Goal: Task Accomplishment & Management: Manage account settings

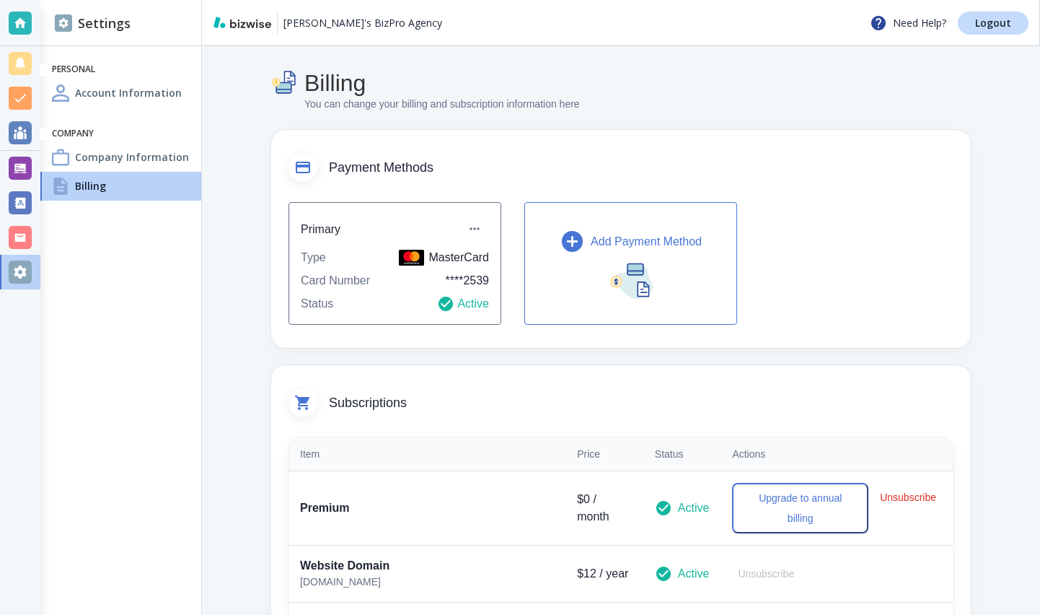
scroll to position [262, 0]
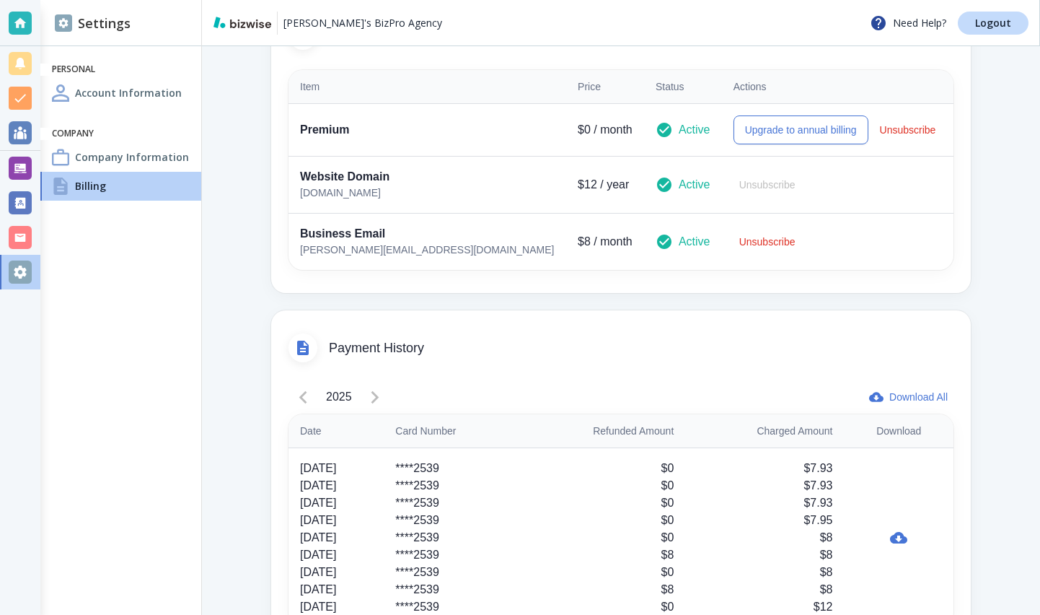
scroll to position [366, 0]
click at [24, 234] on div at bounding box center [20, 237] width 23 height 23
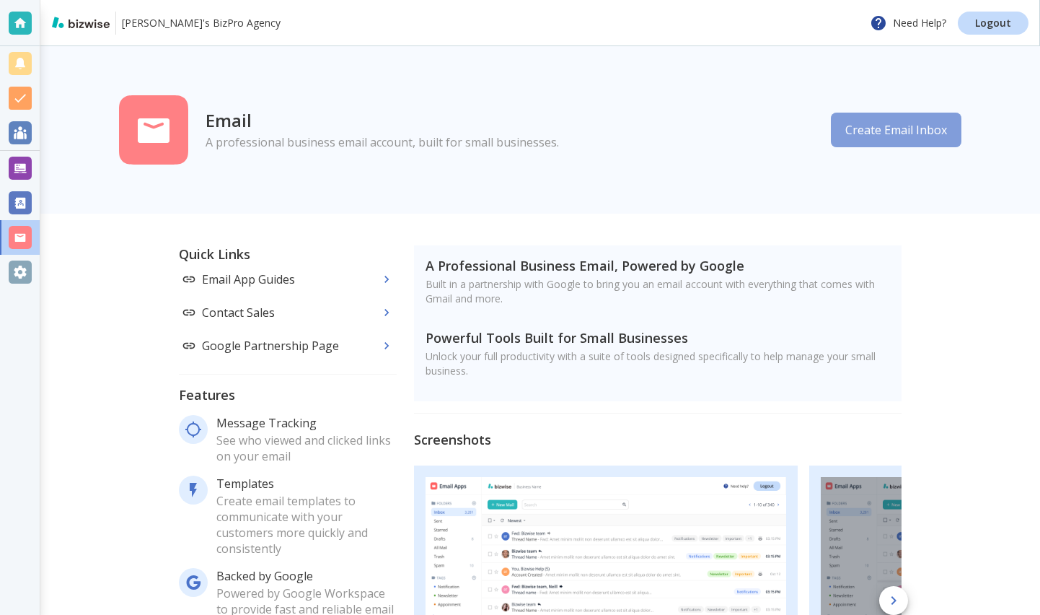
click at [932, 134] on button "Create Email Inbox" at bounding box center [896, 130] width 131 height 35
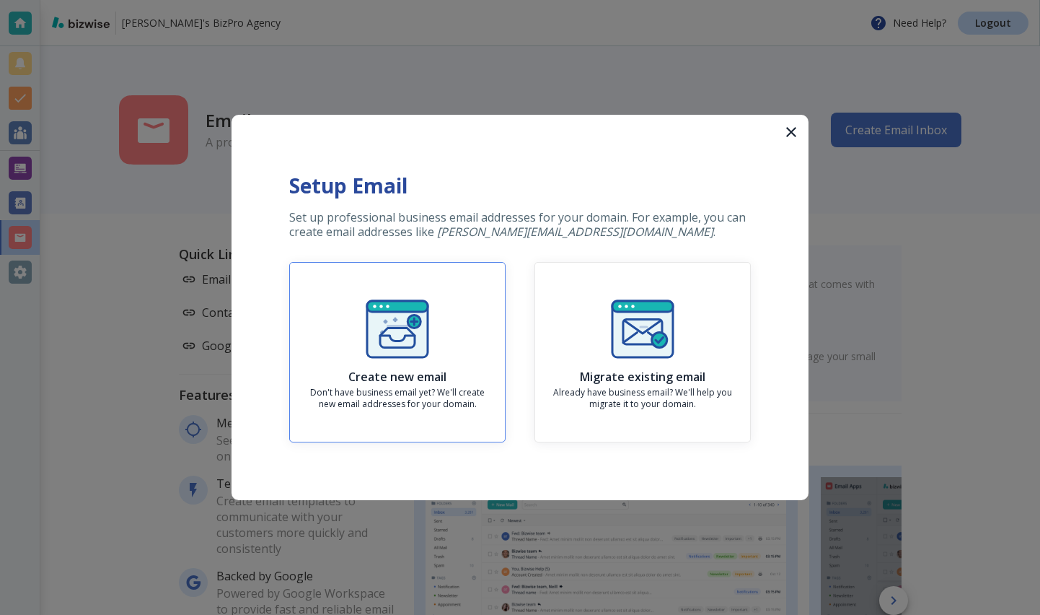
click at [429, 317] on img "button" at bounding box center [397, 328] width 69 height 69
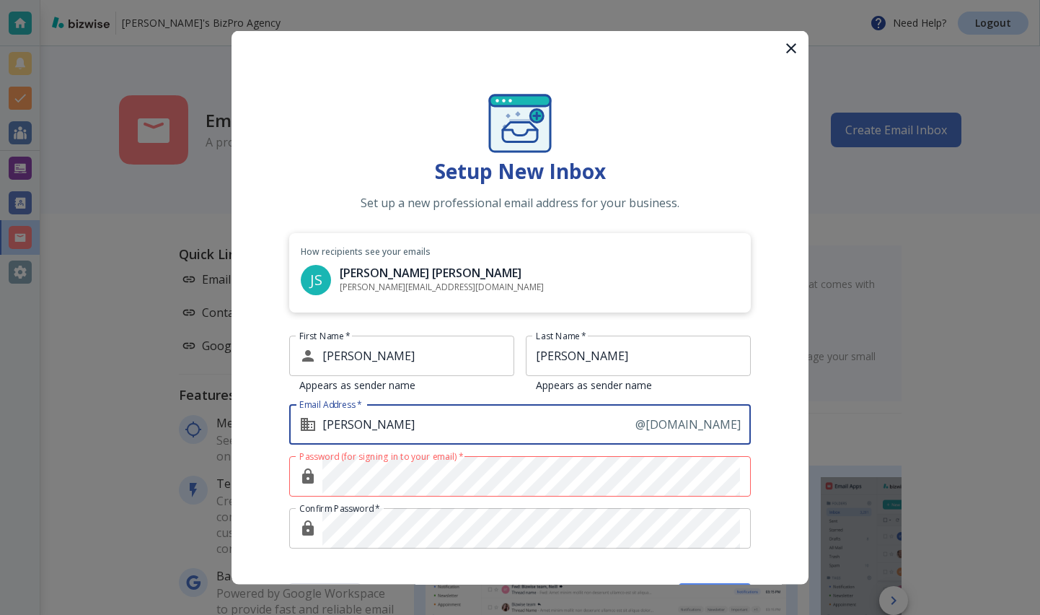
click at [432, 425] on input "john" at bounding box center [478, 424] width 313 height 40
type input "johnny"
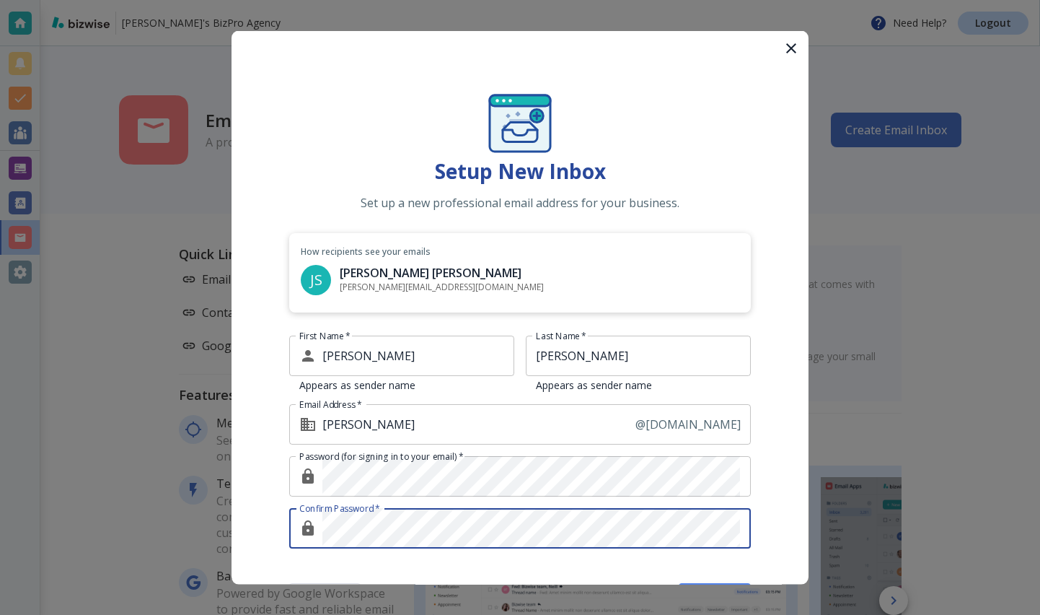
scroll to position [53, 0]
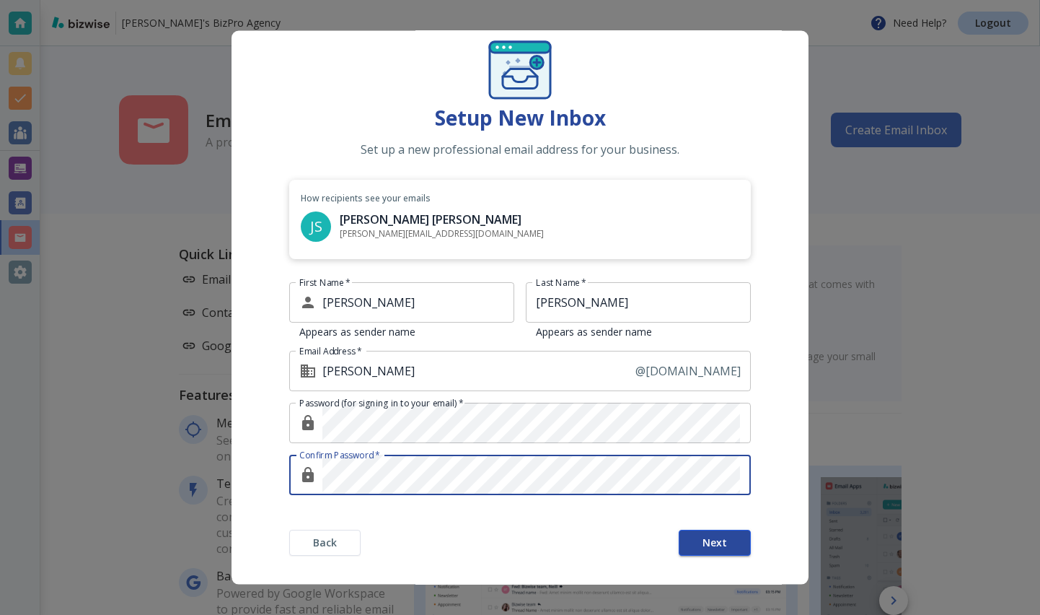
click at [681, 543] on button "Next" at bounding box center [715, 543] width 72 height 26
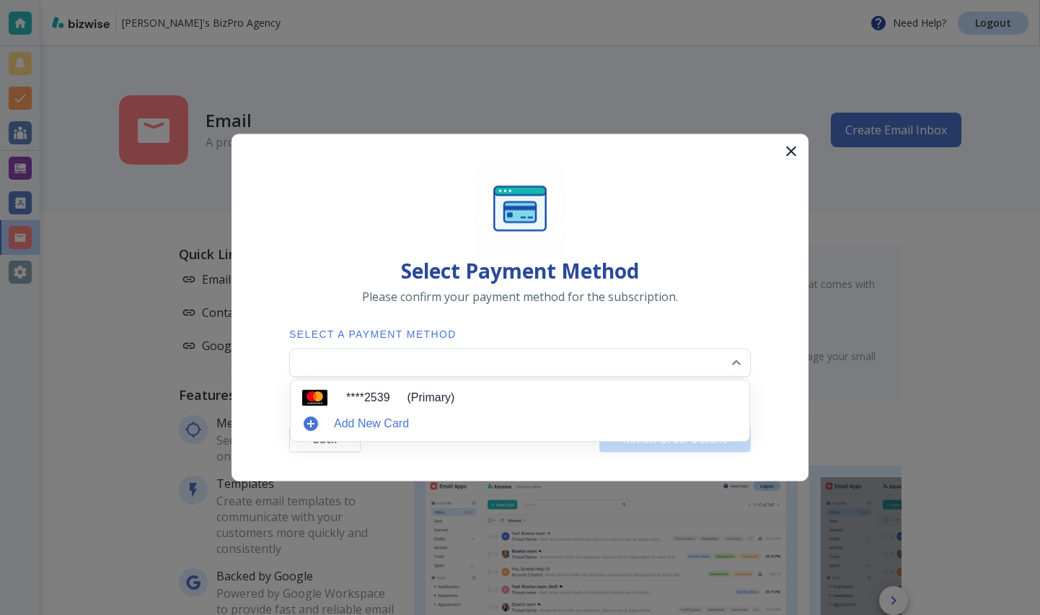
click at [693, 0] on body "Antonio's BizPro Agency Need Help? Logout Email A professional business email a…" at bounding box center [520, 0] width 1040 height 0
click at [675, 395] on li "**** 2539 (Primary)" at bounding box center [520, 397] width 447 height 23
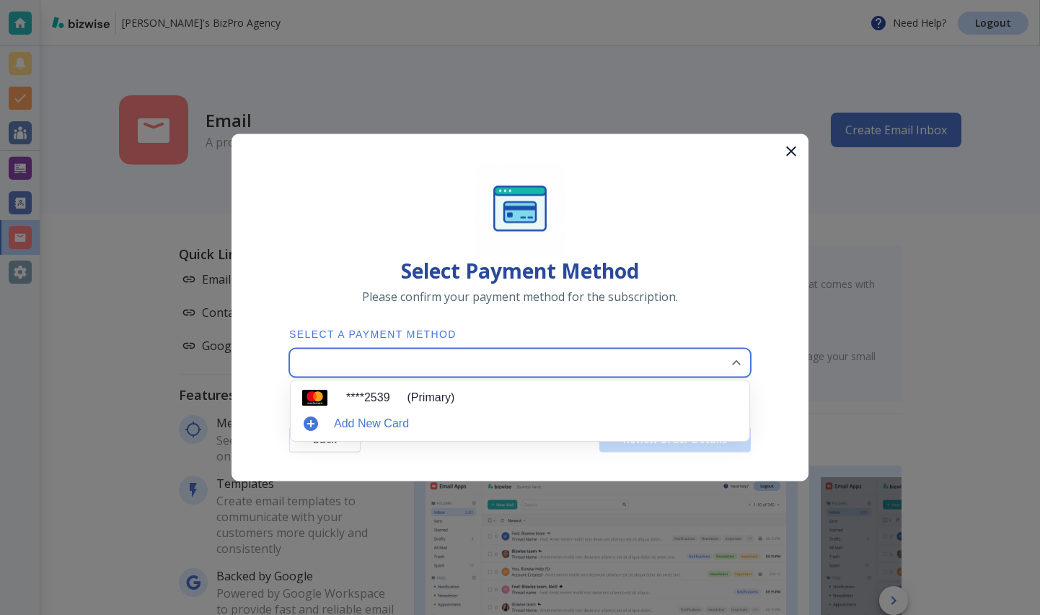
type input "0"
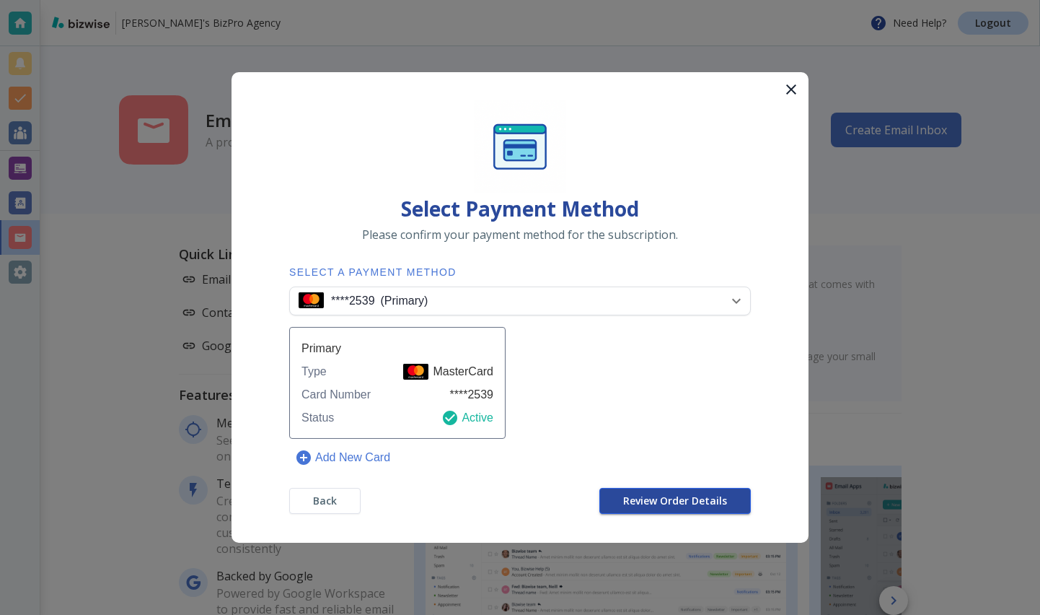
click at [673, 489] on button "Review Order Details" at bounding box center [676, 501] width 152 height 26
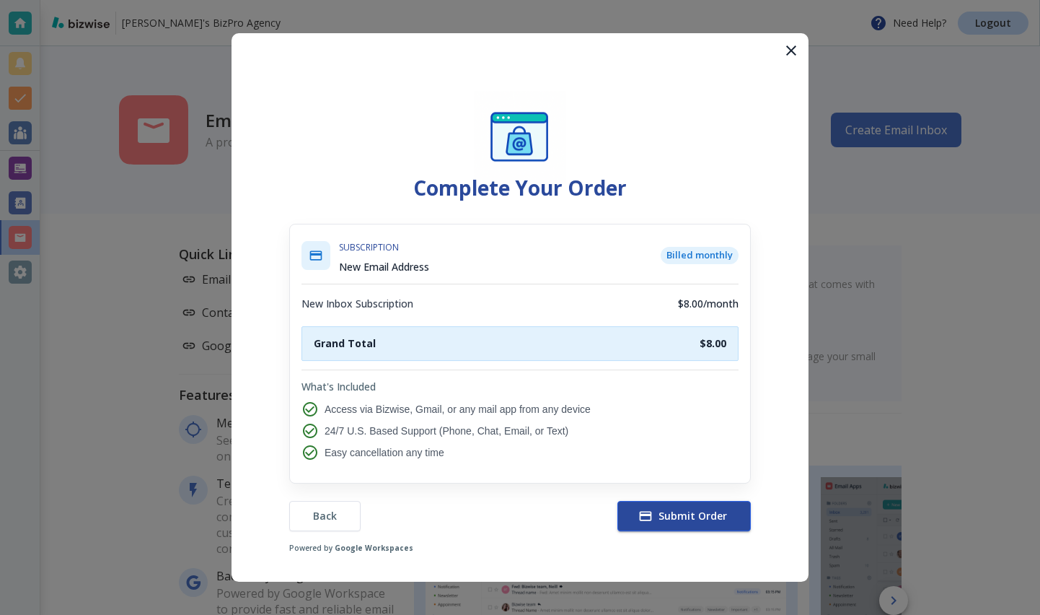
click at [673, 520] on span "Submit Order" at bounding box center [684, 516] width 86 height 14
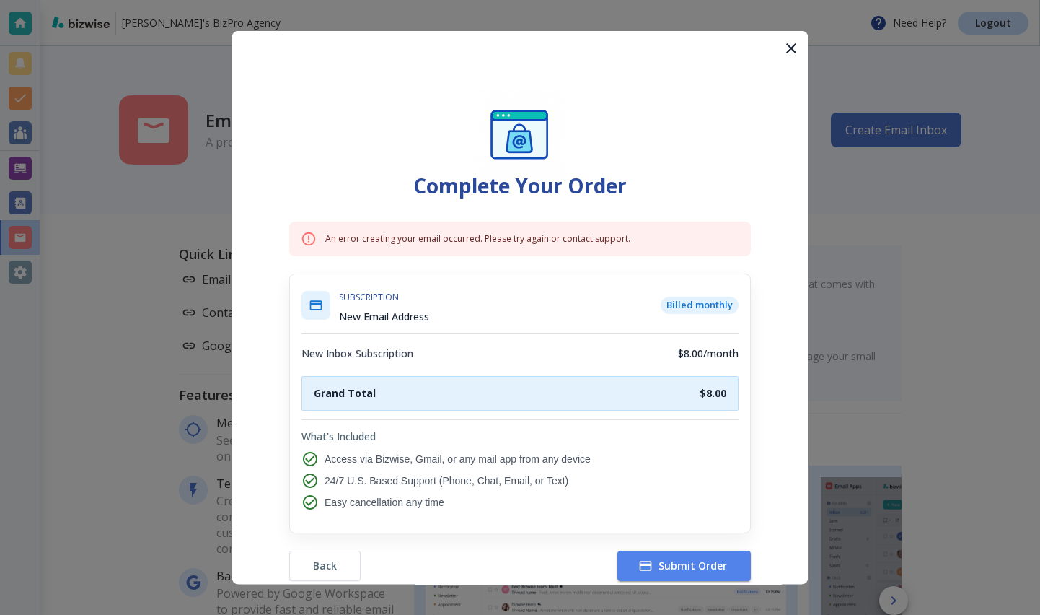
click at [534, 102] on img at bounding box center [520, 135] width 92 height 92
click at [783, 40] on icon "button" at bounding box center [791, 48] width 17 height 17
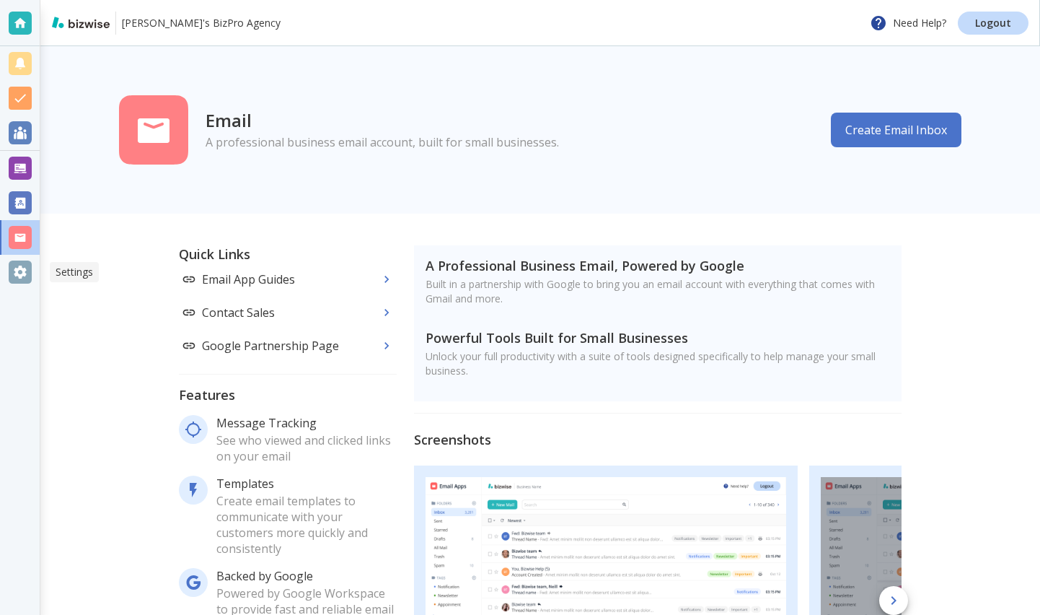
click at [16, 281] on div at bounding box center [20, 271] width 23 height 23
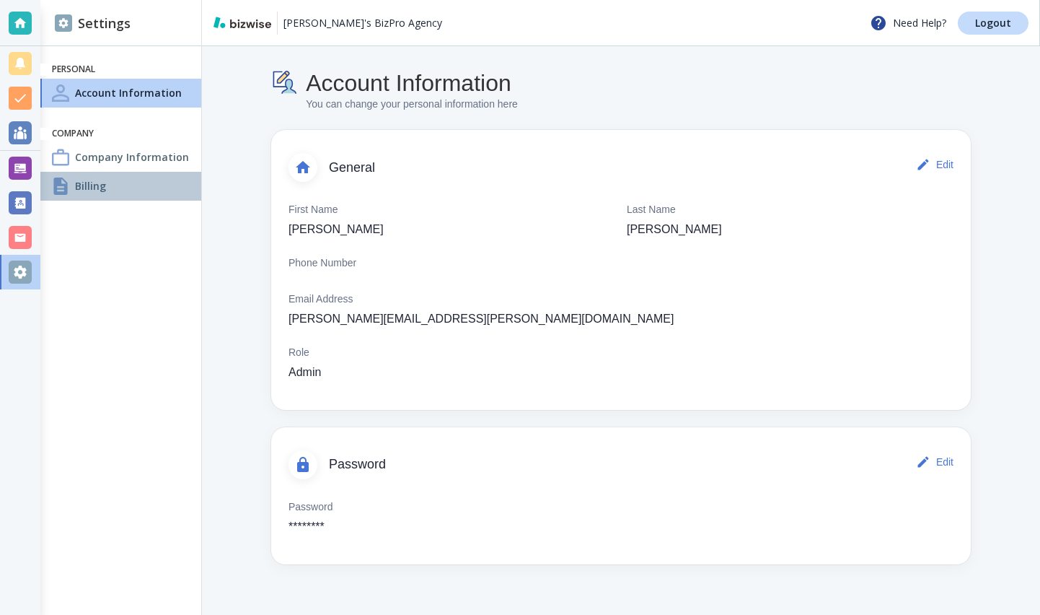
click at [91, 196] on div "Billing" at bounding box center [120, 186] width 161 height 29
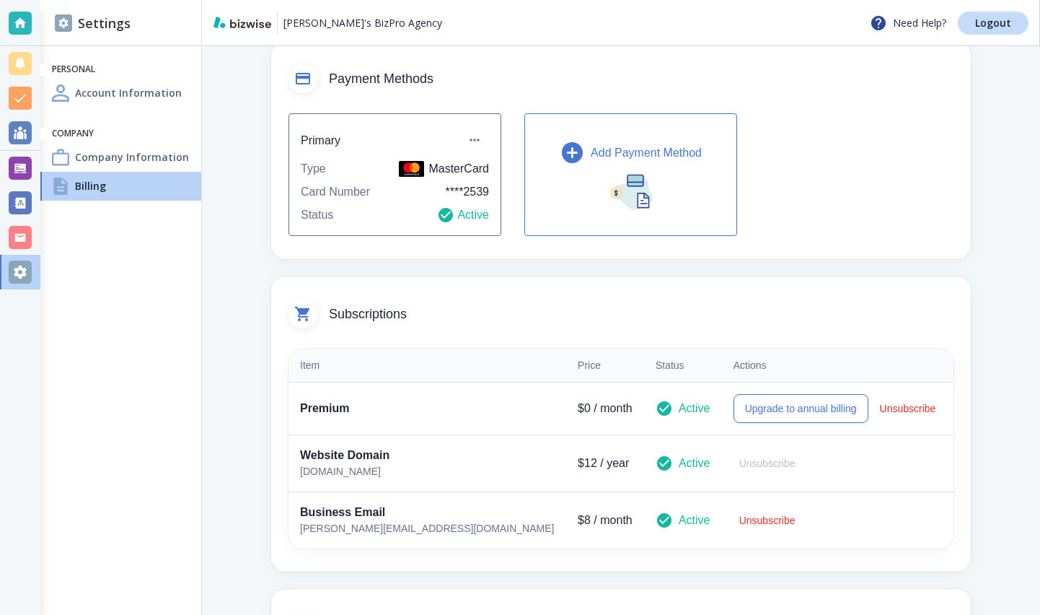
scroll to position [96, 0]
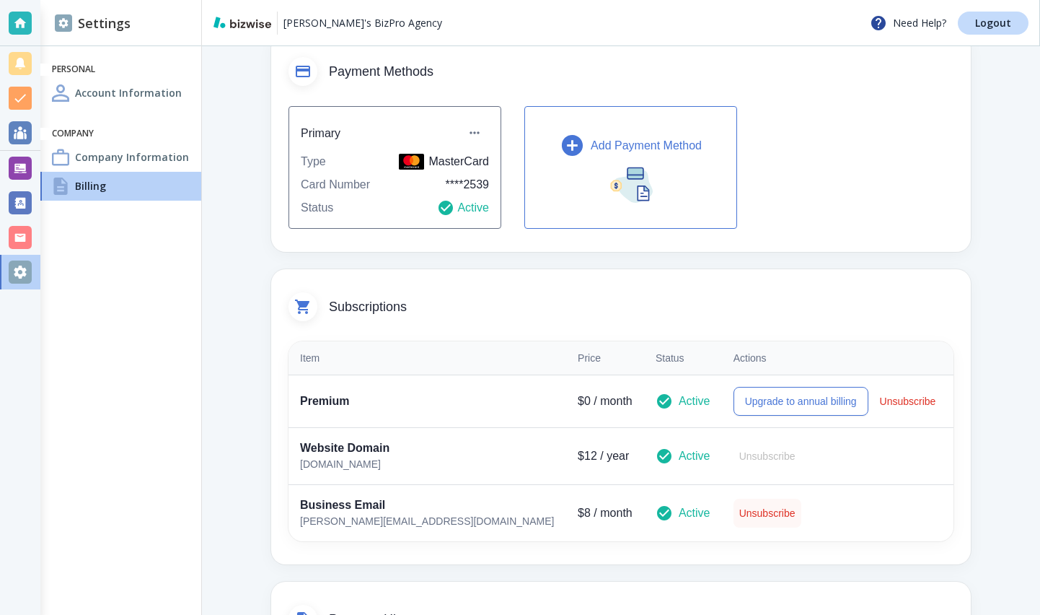
click at [734, 515] on button "Unsubscribe" at bounding box center [768, 513] width 68 height 29
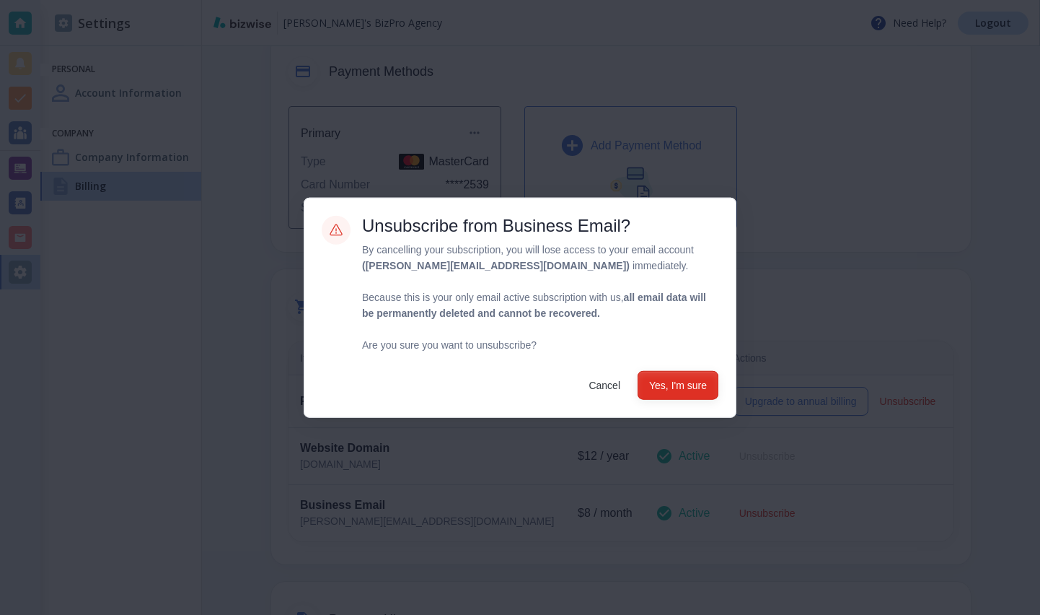
click at [697, 391] on button "Yes, I'm sure" at bounding box center [678, 384] width 81 height 29
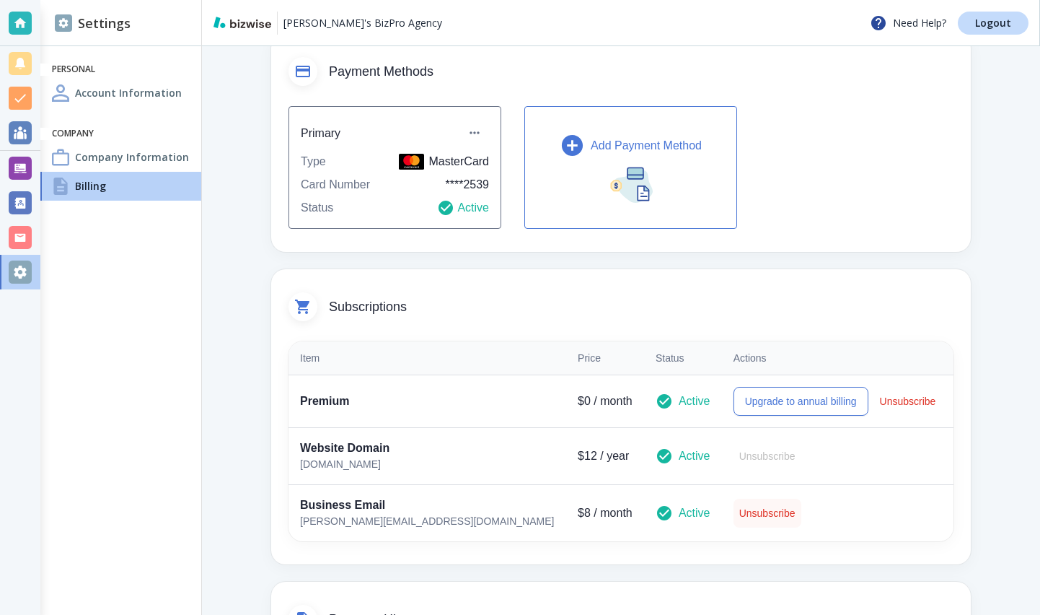
click at [734, 503] on button "Unsubscribe" at bounding box center [768, 513] width 68 height 29
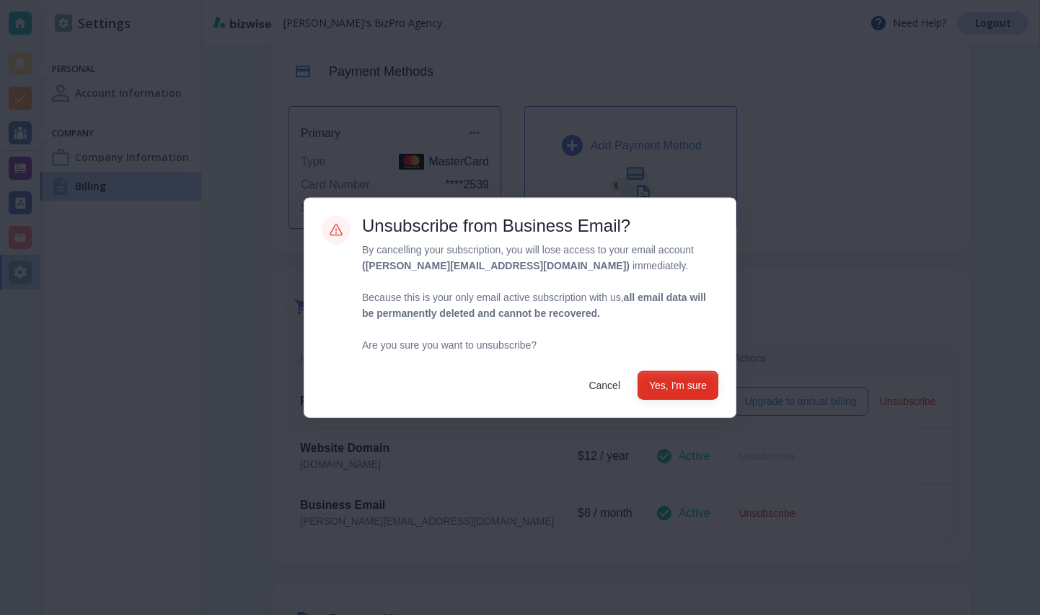
click at [672, 378] on button "Yes, I'm sure" at bounding box center [678, 384] width 81 height 29
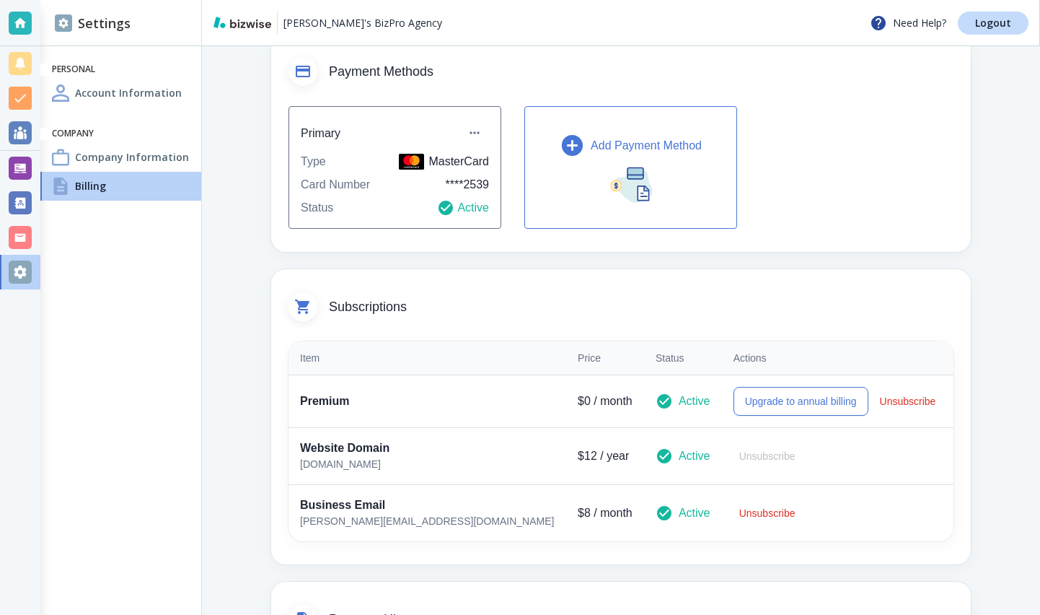
scroll to position [0, 0]
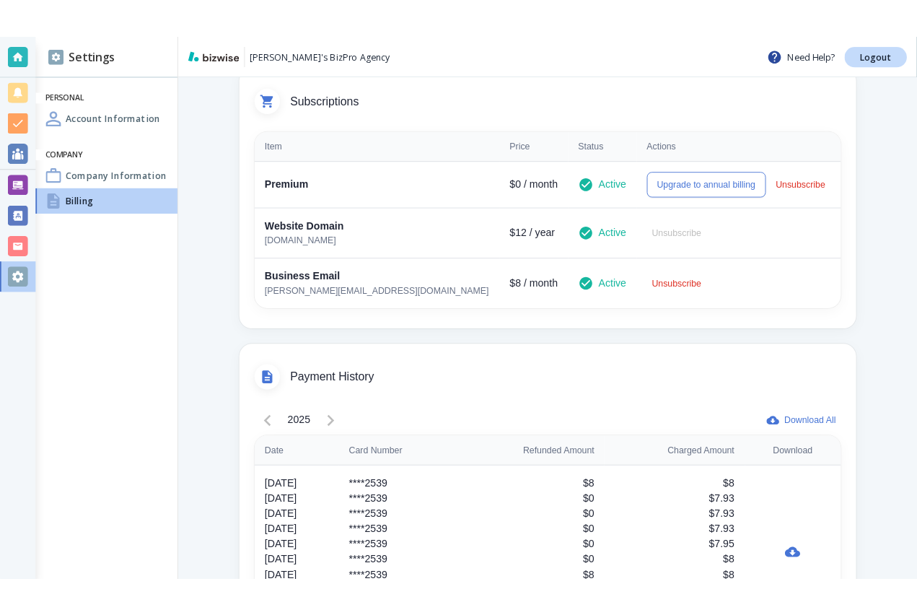
scroll to position [325, 0]
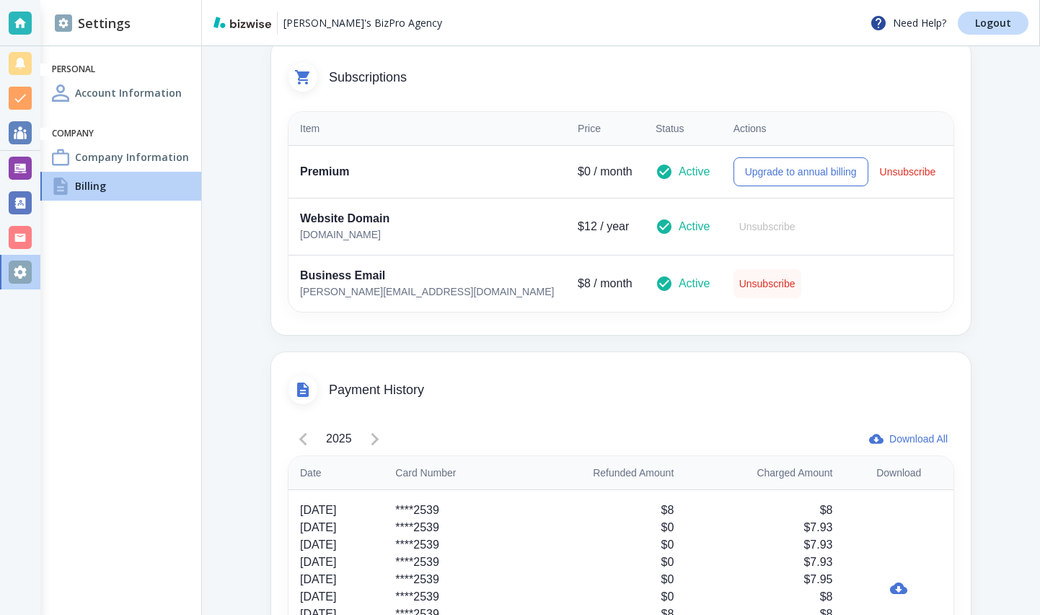
click at [734, 281] on button "Unsubscribe" at bounding box center [768, 283] width 68 height 29
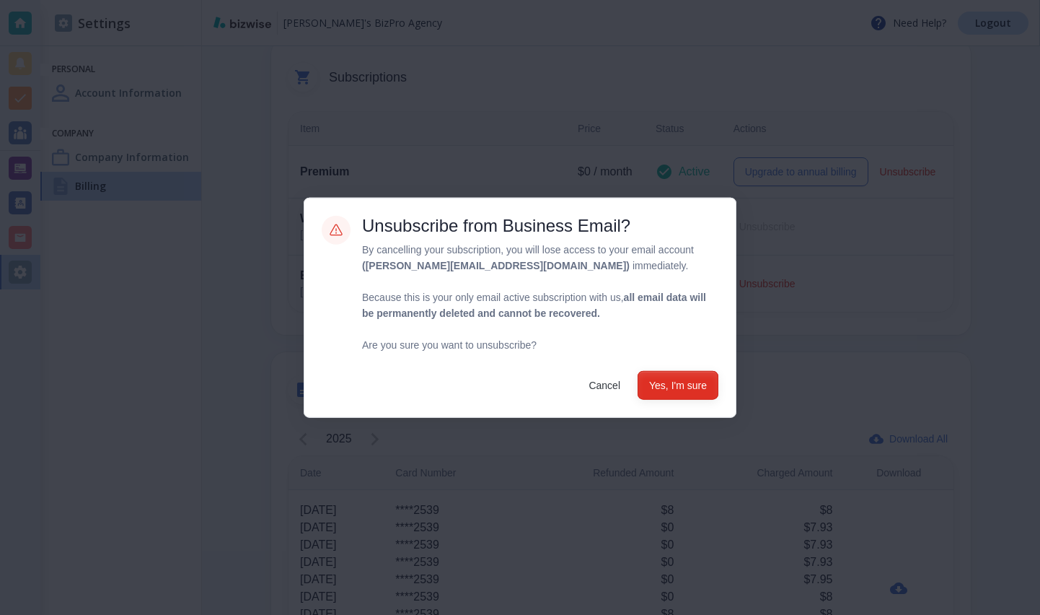
click at [676, 388] on button "Yes, I'm sure" at bounding box center [678, 384] width 81 height 29
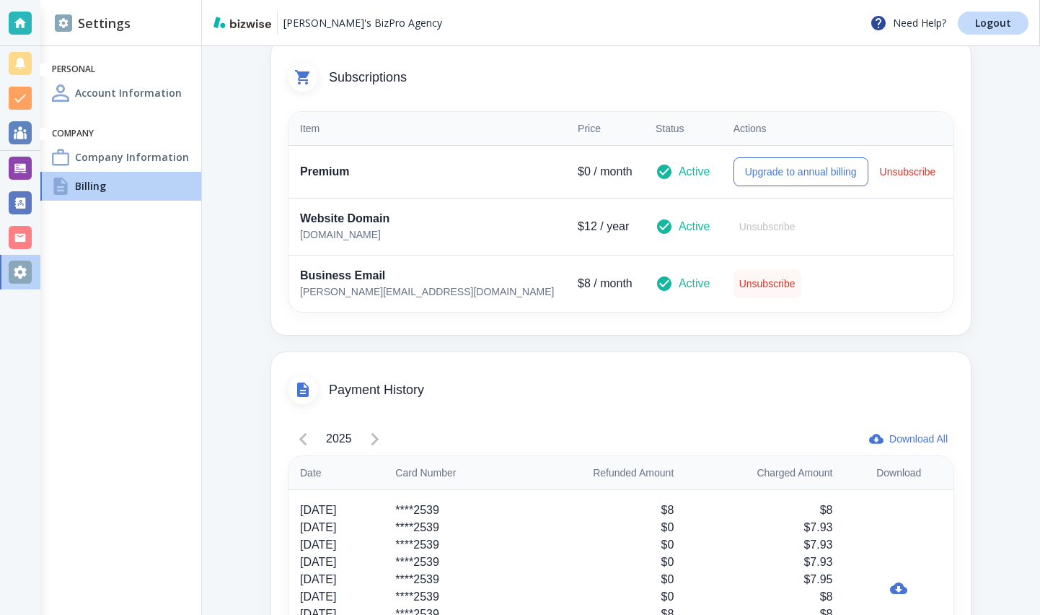
click at [734, 274] on button "Unsubscribe" at bounding box center [768, 283] width 68 height 29
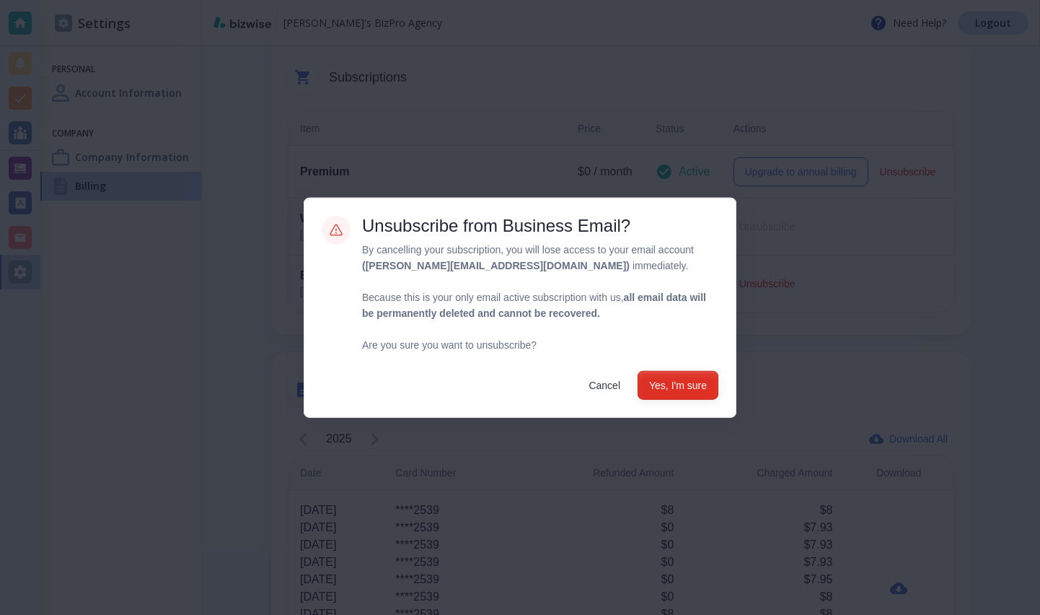
click at [674, 388] on button "Yes, I'm sure" at bounding box center [678, 384] width 81 height 29
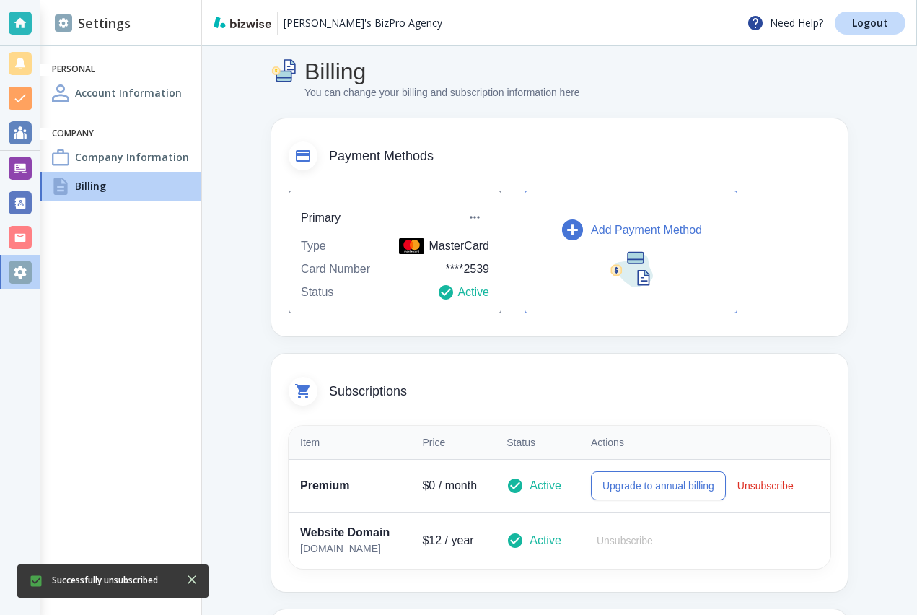
scroll to position [0, 0]
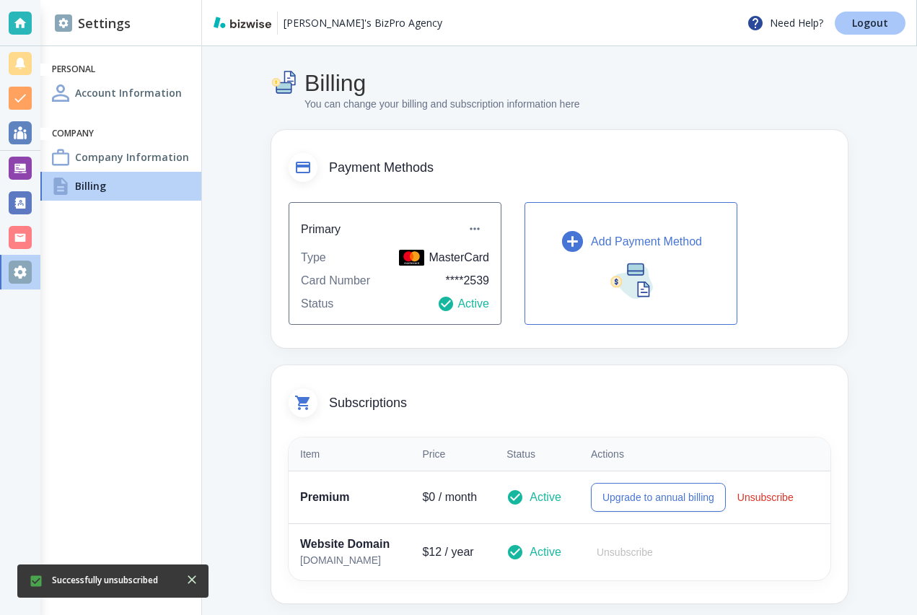
click at [845, 31] on link "Logout" at bounding box center [870, 23] width 71 height 23
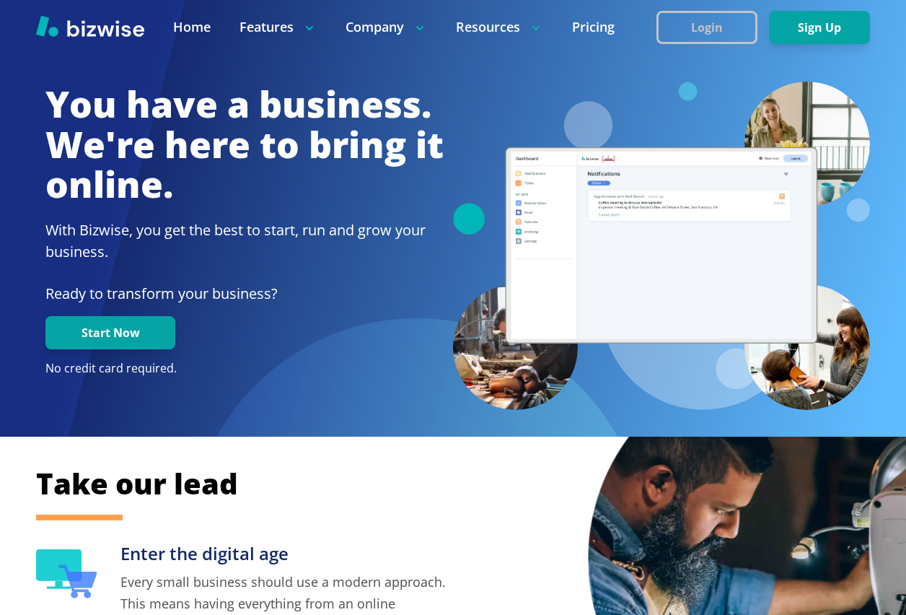
click at [752, 19] on button "Login" at bounding box center [707, 27] width 101 height 33
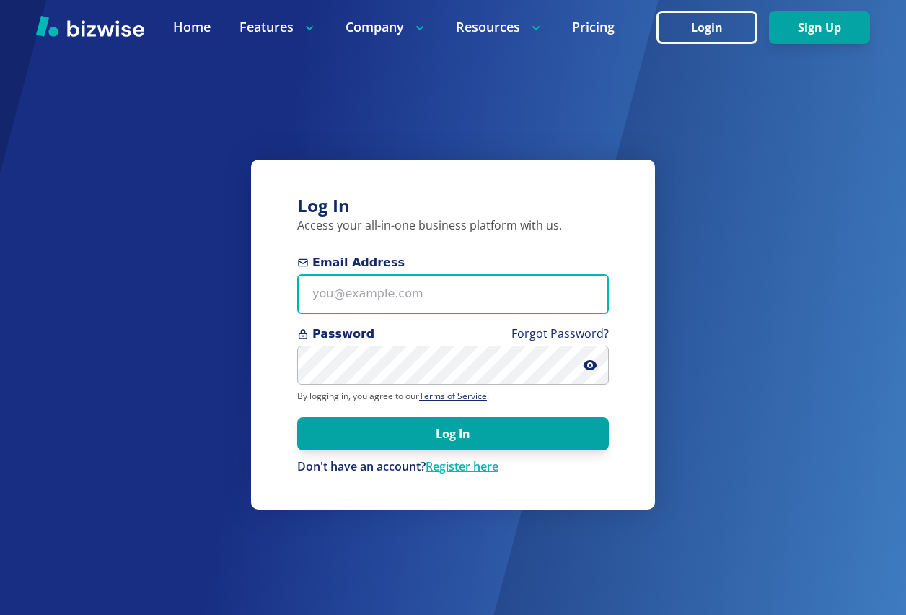
type input "antonio@bizwise.com"
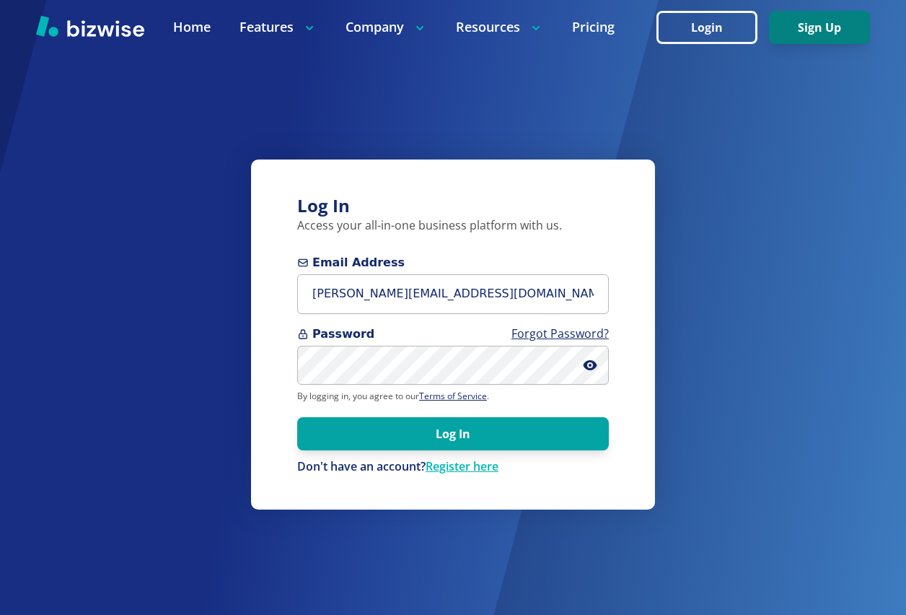
click at [812, 25] on button "Sign Up" at bounding box center [819, 27] width 101 height 33
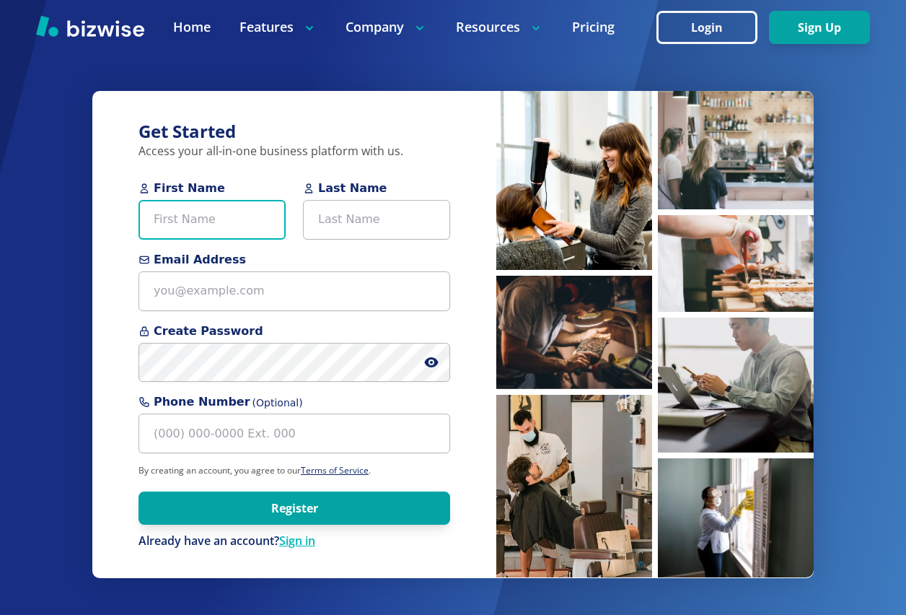
click at [216, 216] on input "First Name" at bounding box center [212, 220] width 147 height 40
type input "antonio"
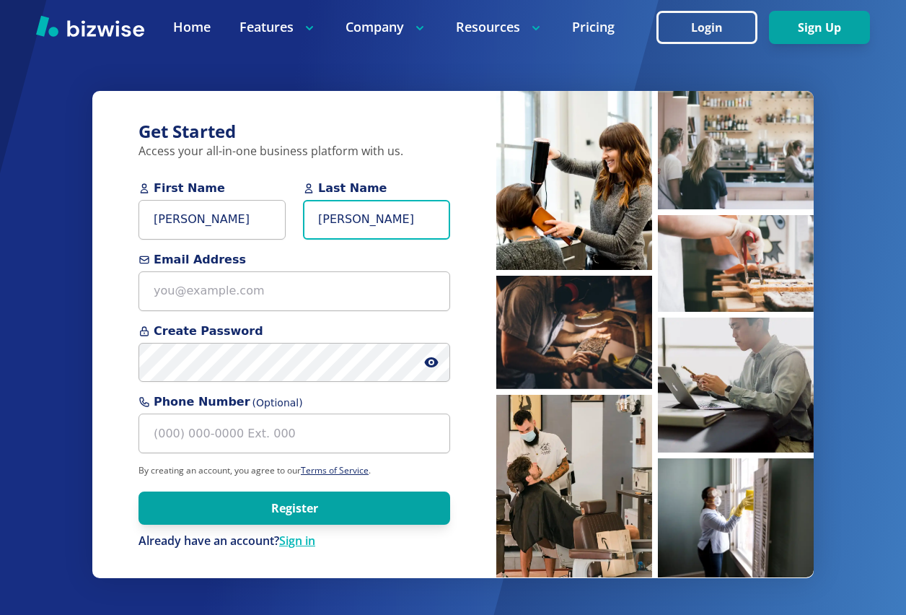
type input "clarke"
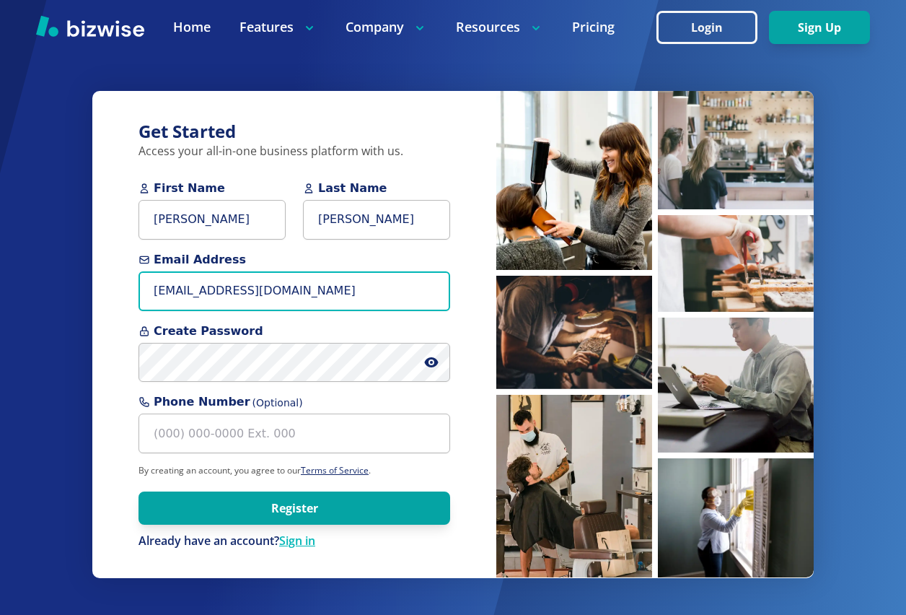
type input "antonio+email2@bizwise.com"
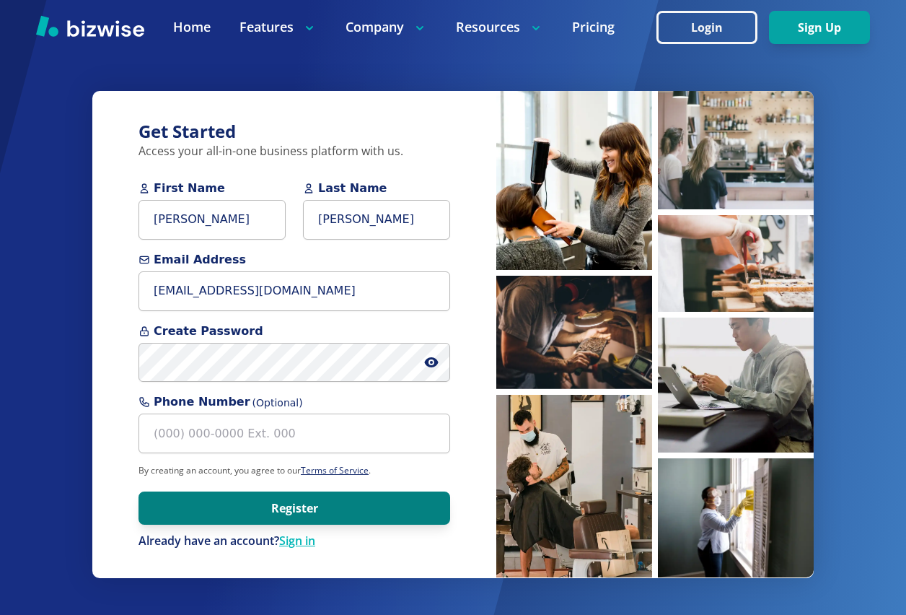
click at [260, 514] on button "Register" at bounding box center [295, 507] width 312 height 33
